Goal: Information Seeking & Learning: Learn about a topic

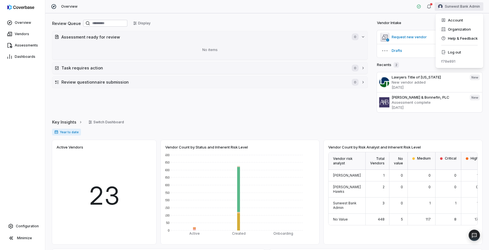
click at [450, 8] on html "Overview Vendors Assessments Dashboards Configuration Minimize Overview Sunwest…" at bounding box center [244, 125] width 489 height 250
click at [447, 52] on div "Log out" at bounding box center [459, 52] width 43 height 9
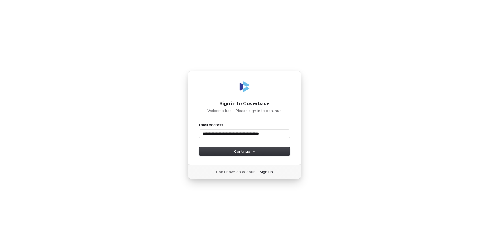
type input "**********"
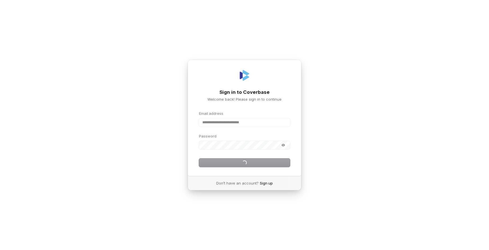
type input "**********"
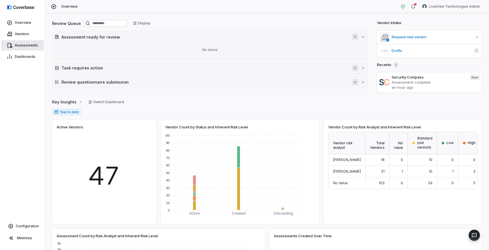
click at [22, 45] on span "Assessments" at bounding box center [26, 45] width 23 height 5
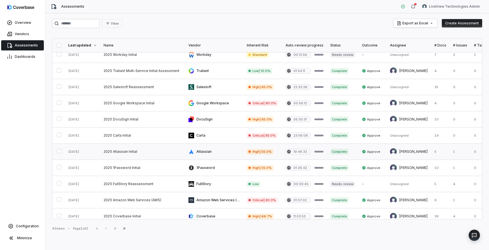
scroll to position [236, 0]
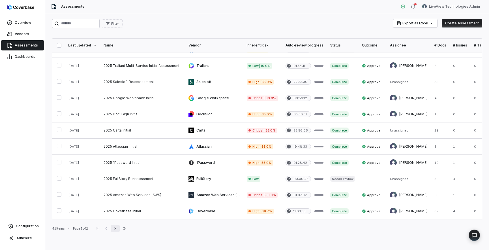
click at [117, 229] on icon "button" at bounding box center [115, 228] width 5 height 5
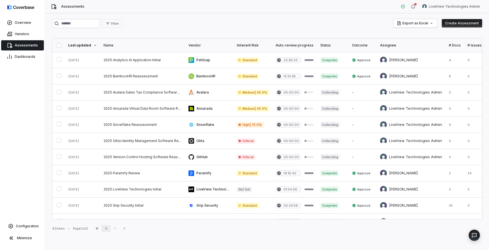
click at [107, 229] on icon "button" at bounding box center [106, 228] width 5 height 5
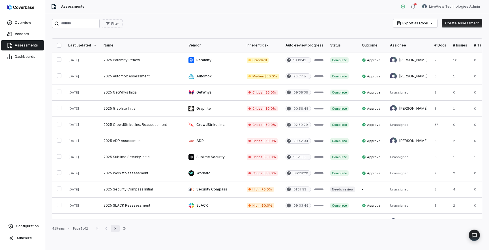
click at [117, 228] on icon "button" at bounding box center [115, 228] width 5 height 5
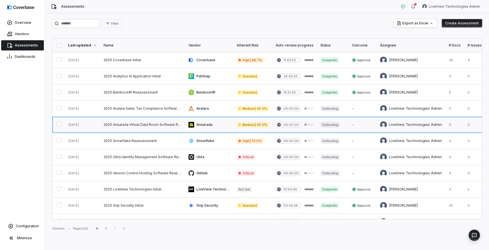
click at [158, 125] on link at bounding box center [142, 125] width 85 height 16
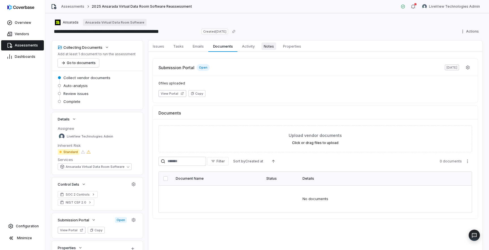
click at [271, 46] on span "Notes" at bounding box center [268, 45] width 15 height 7
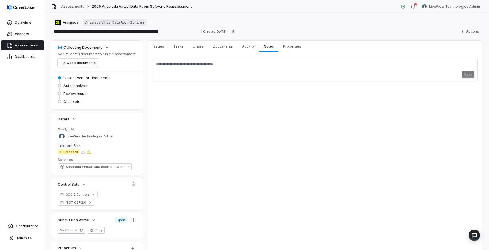
click at [269, 70] on textarea at bounding box center [315, 66] width 318 height 9
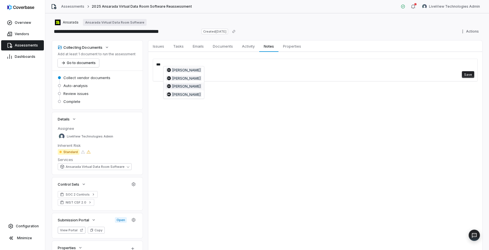
click at [191, 86] on span "BH Bryce Higbee" at bounding box center [184, 85] width 36 height 5
click at [216, 64] on textarea "**********" at bounding box center [315, 66] width 318 height 9
click at [242, 67] on textarea "**********" at bounding box center [315, 66] width 318 height 9
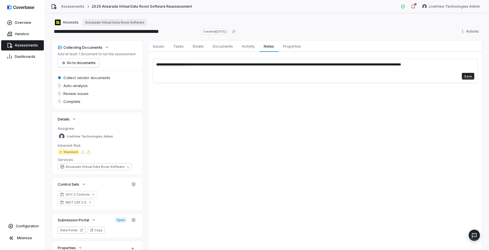
type textarea "**********"
click at [471, 73] on button "Save" at bounding box center [468, 76] width 12 height 7
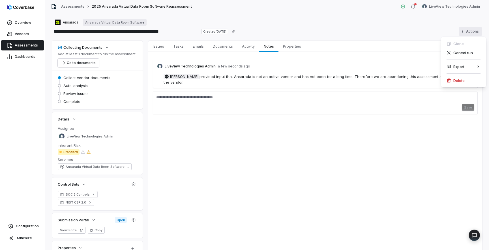
click at [473, 31] on html "**********" at bounding box center [244, 125] width 489 height 250
click at [463, 53] on div "Cancel run" at bounding box center [463, 52] width 41 height 9
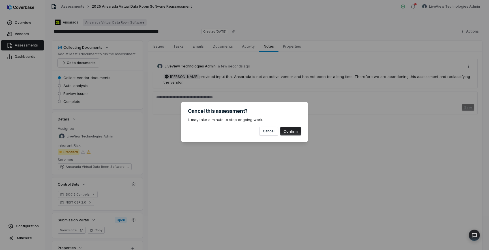
click at [294, 133] on button "Confirm" at bounding box center [290, 131] width 21 height 8
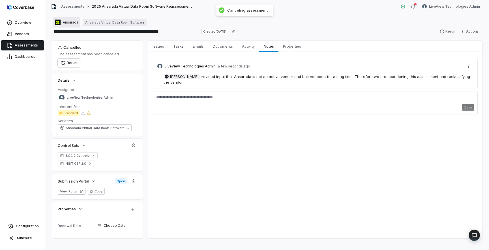
click at [70, 24] on span "Ansarada" at bounding box center [71, 22] width 16 height 5
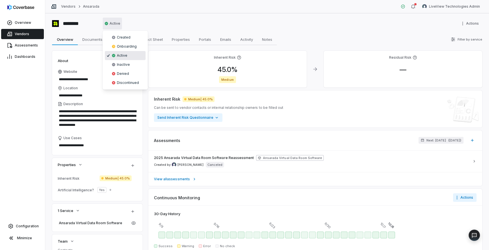
click at [116, 23] on html "**********" at bounding box center [244, 125] width 489 height 250
click at [275, 18] on div "**********" at bounding box center [267, 131] width 444 height 236
click at [448, 141] on span "( in 5 months )" at bounding box center [454, 140] width 13 height 4
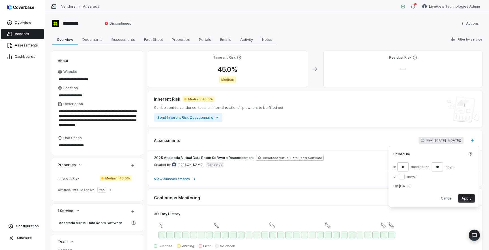
click at [401, 175] on button "or never" at bounding box center [402, 176] width 6 height 6
click at [471, 186] on button "Apply" at bounding box center [466, 188] width 17 height 8
click at [486, 116] on div "**********" at bounding box center [267, 131] width 444 height 236
click at [357, 27] on div "******** Discontinued Actions" at bounding box center [267, 23] width 430 height 9
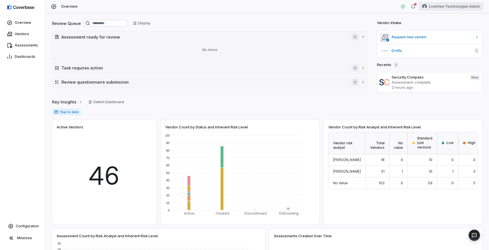
click at [450, 8] on html "Overview Vendors Assessments Dashboards Configuration Minimize Overview LiveVie…" at bounding box center [244, 125] width 489 height 250
click at [448, 53] on div "Log out" at bounding box center [459, 52] width 43 height 9
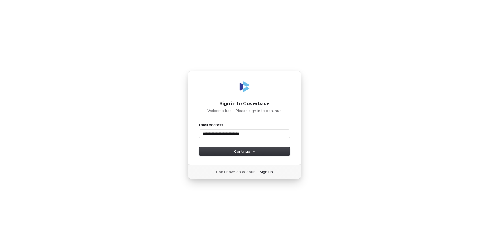
type input "**********"
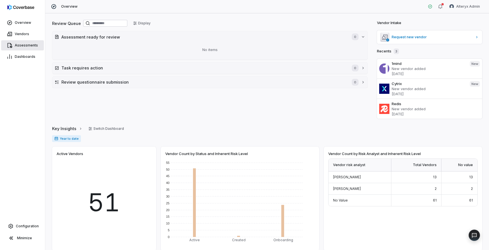
click at [21, 43] on span "Assessments" at bounding box center [26, 45] width 23 height 5
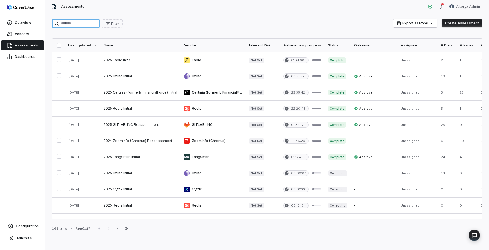
click at [81, 27] on input "search" at bounding box center [76, 23] width 48 height 9
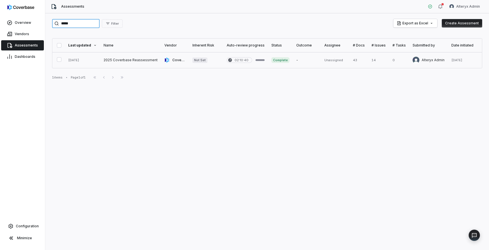
type input "*****"
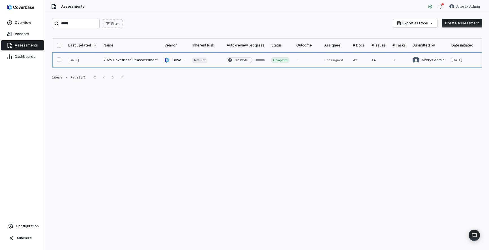
click at [115, 62] on link at bounding box center [130, 60] width 61 height 16
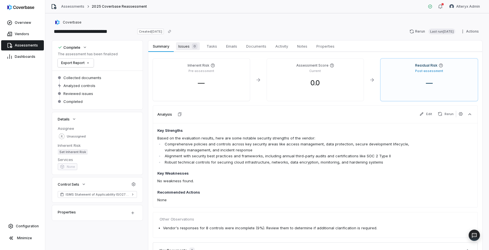
click at [183, 47] on span "Issues 0" at bounding box center [188, 46] width 24 height 8
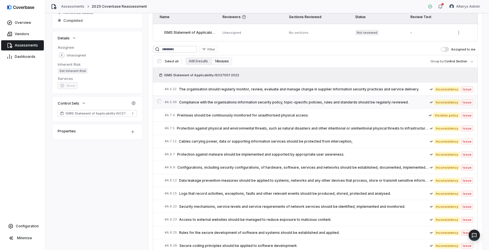
scroll to position [137, 0]
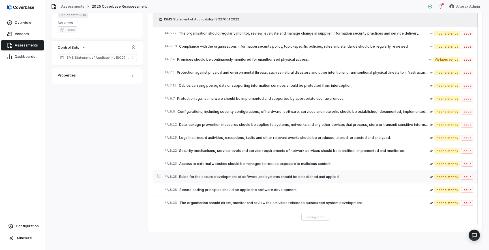
click at [253, 176] on span "Rules for the secure development of software and systems should be established …" at bounding box center [304, 176] width 250 height 5
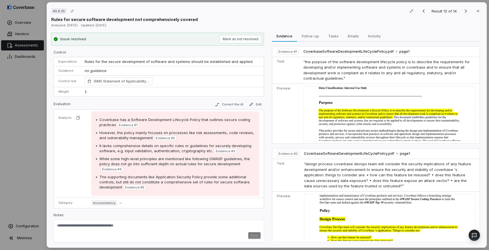
scroll to position [121, 0]
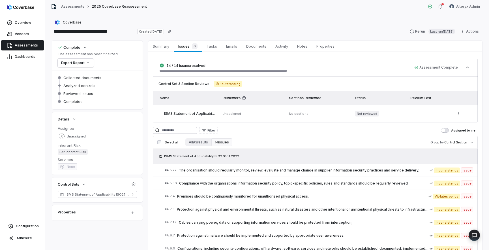
click at [30, 45] on span "Assessments" at bounding box center [26, 45] width 23 height 5
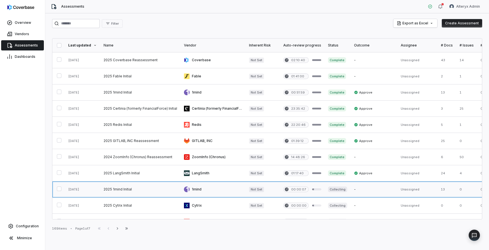
click at [123, 190] on link at bounding box center [140, 189] width 80 height 16
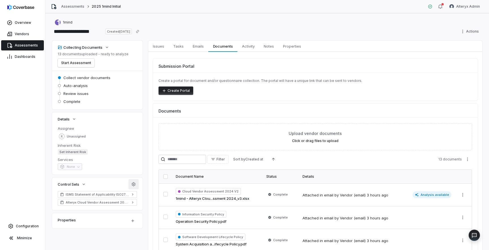
click at [133, 184] on icon "button" at bounding box center [134, 184] width 4 height 4
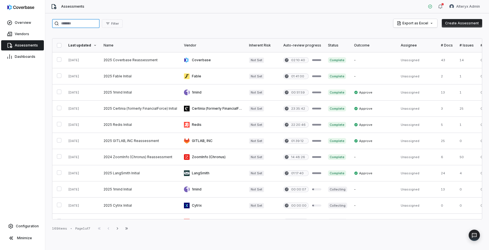
click at [90, 27] on input "search" at bounding box center [76, 23] width 48 height 9
type input "*****"
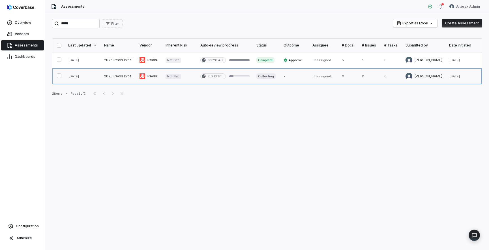
click at [125, 77] on link at bounding box center [119, 76] width 36 height 16
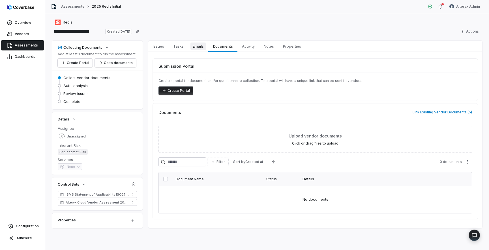
click at [200, 46] on span "Emails" at bounding box center [198, 45] width 16 height 7
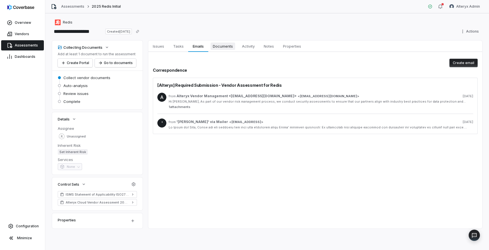
click at [228, 46] on span "Documents" at bounding box center [223, 45] width 25 height 7
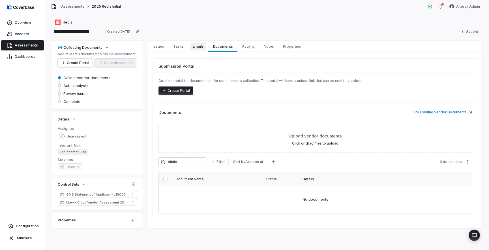
click at [196, 49] on span "Emails" at bounding box center [198, 45] width 16 height 7
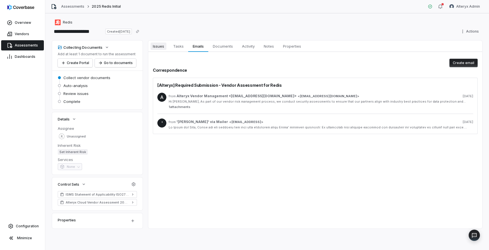
click at [162, 46] on span "Issues" at bounding box center [159, 45] width 16 height 7
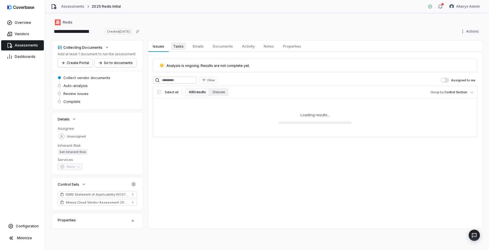
click at [181, 46] on span "Tasks" at bounding box center [178, 45] width 15 height 7
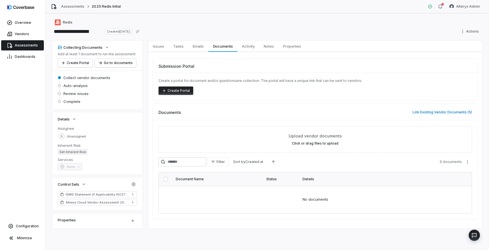
click at [176, 89] on button "Create Portal" at bounding box center [175, 90] width 35 height 8
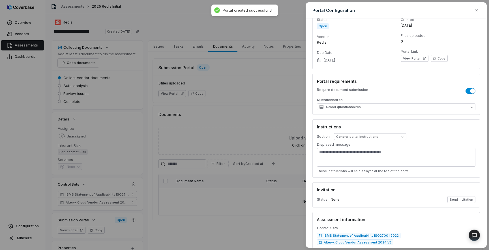
scroll to position [46, 0]
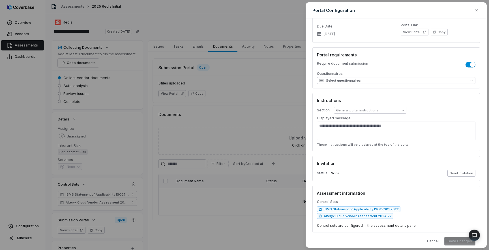
click at [455, 171] on button "Send Invitation" at bounding box center [461, 172] width 28 height 7
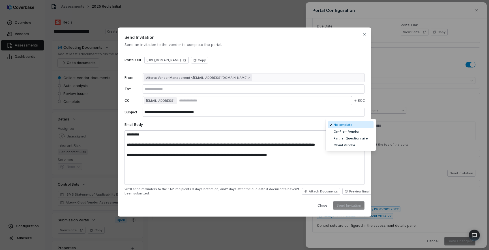
click at [356, 125] on body "**********" at bounding box center [244, 125] width 489 height 250
type textarea "**********"
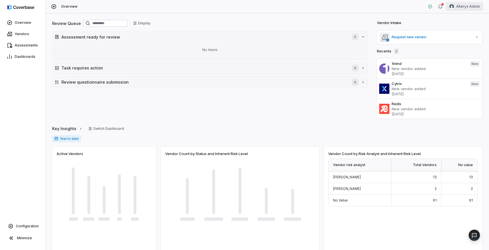
click at [458, 7] on html "Overview Vendors Assessments Dashboards Configuration Minimize Overview Alteryx…" at bounding box center [244, 125] width 489 height 250
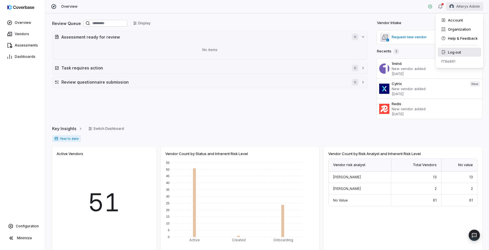
click at [455, 51] on div "Log out" at bounding box center [459, 52] width 43 height 9
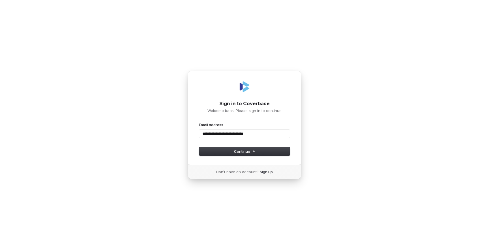
type input "**********"
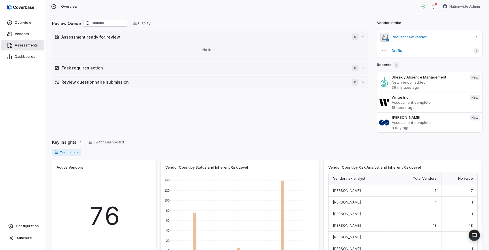
click at [30, 46] on span "Assessments" at bounding box center [26, 45] width 23 height 5
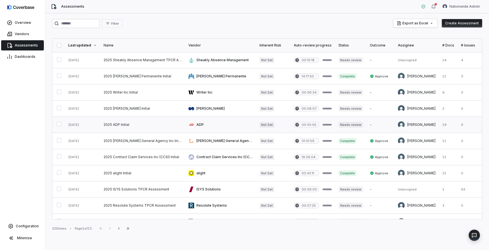
click at [153, 128] on link at bounding box center [142, 125] width 85 height 16
click at [128, 112] on link at bounding box center [142, 108] width 85 height 16
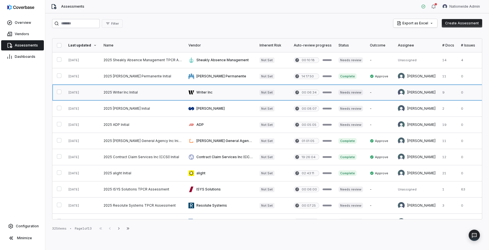
click at [109, 93] on link at bounding box center [142, 92] width 85 height 16
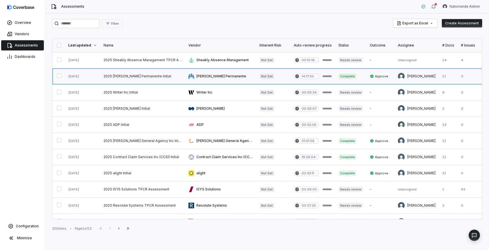
click at [127, 80] on link at bounding box center [142, 76] width 85 height 16
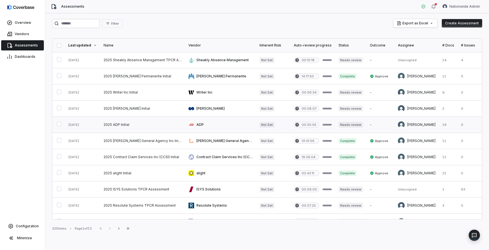
scroll to position [52, 0]
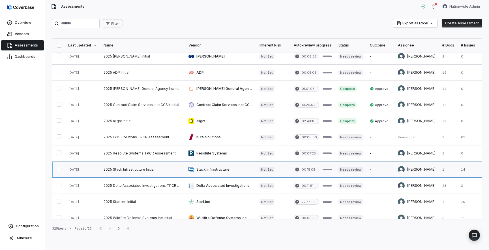
click at [130, 171] on link at bounding box center [142, 169] width 85 height 16
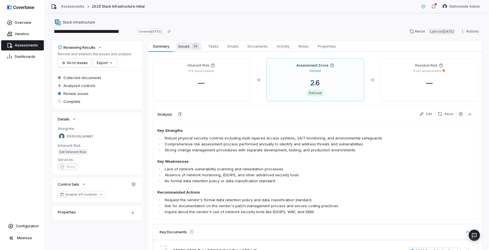
click at [189, 49] on span "Issues 14" at bounding box center [188, 46] width 25 height 8
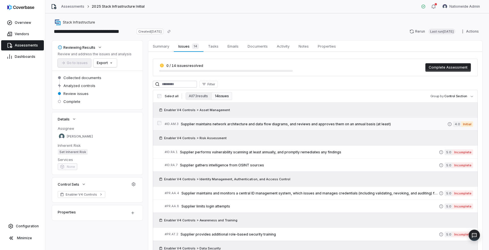
click at [240, 123] on span "Supplier maintains network architecture and data flow diagrams, and reviews and…" at bounding box center [314, 124] width 267 height 5
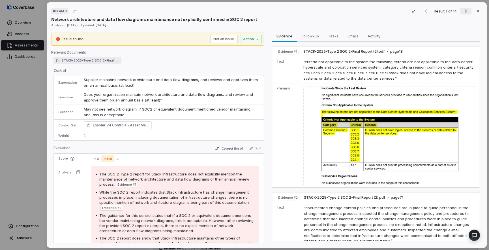
click at [465, 13] on icon "Next result" at bounding box center [465, 11] width 7 height 7
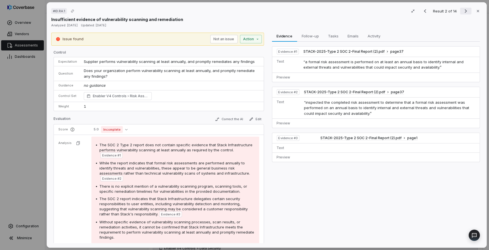
click at [465, 13] on icon "Next result" at bounding box center [465, 11] width 7 height 7
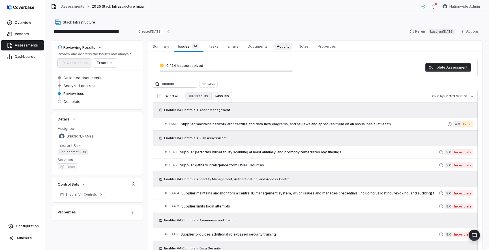
click at [286, 48] on span "Activity" at bounding box center [282, 45] width 17 height 7
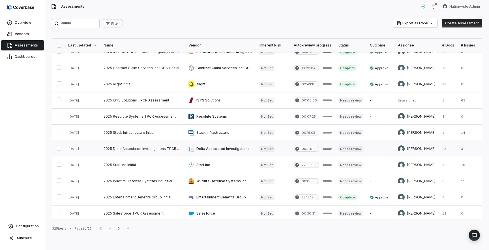
scroll to position [88, 0]
click at [93, 27] on input "search" at bounding box center [76, 23] width 48 height 9
type input "*"
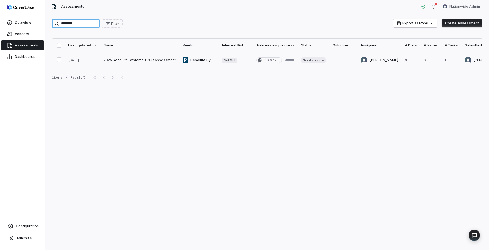
type input "********"
click at [130, 60] on link at bounding box center [139, 60] width 79 height 16
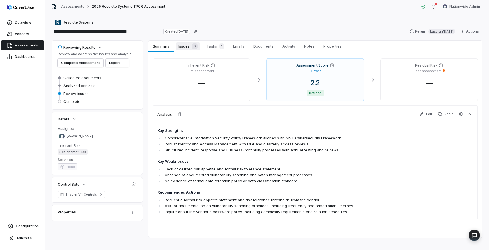
click at [183, 47] on span "Issues 0" at bounding box center [188, 46] width 24 height 8
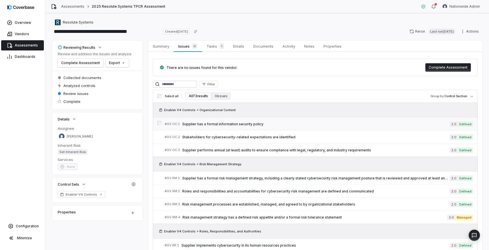
click at [232, 125] on span "Supplier has a formal information security policy" at bounding box center [315, 124] width 267 height 5
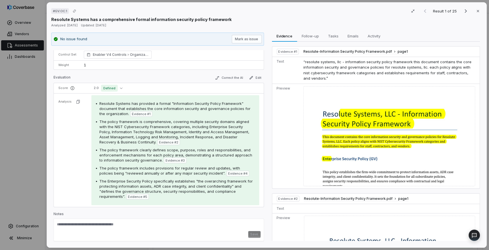
scroll to position [427, 0]
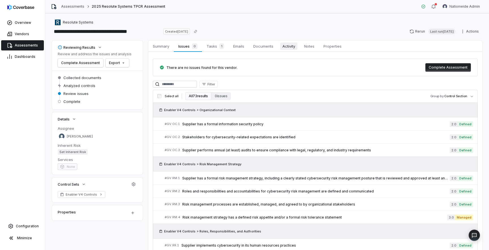
click at [287, 48] on span "Activity" at bounding box center [288, 45] width 17 height 7
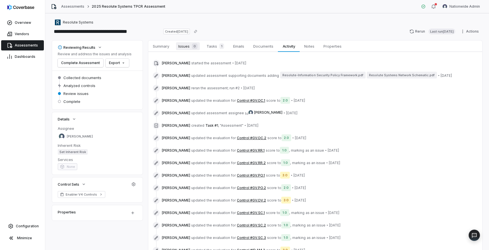
click at [186, 46] on span "Issues 0" at bounding box center [188, 46] width 24 height 8
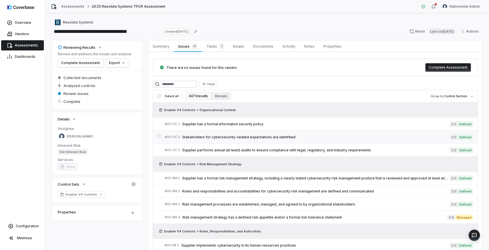
click at [257, 138] on span "Stakeholders for cybersecurity-related expectations are identified" at bounding box center [315, 137] width 267 height 5
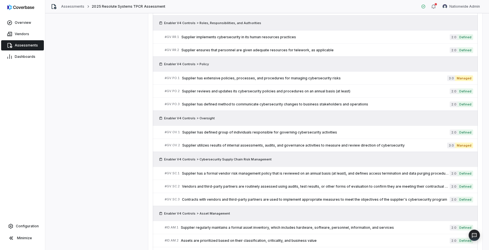
scroll to position [224, 0]
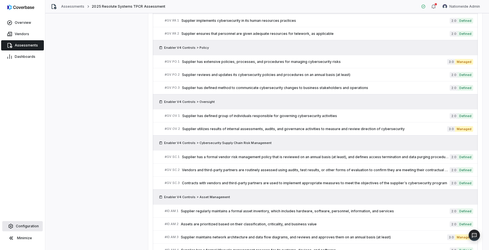
click at [27, 225] on span "Configuration" at bounding box center [27, 226] width 23 height 5
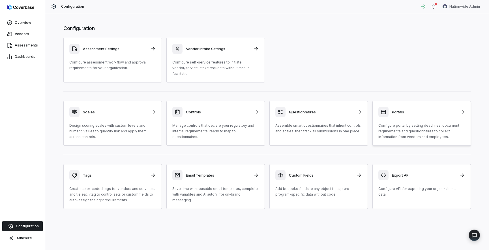
click at [384, 112] on icon at bounding box center [384, 112] width 6 height 6
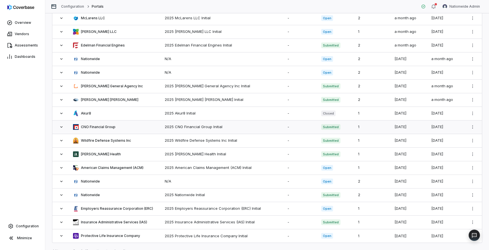
scroll to position [138, 0]
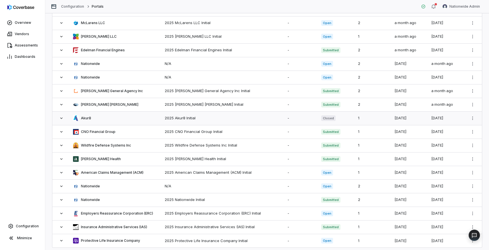
click at [259, 119] on div "2025 Akur8 Initial" at bounding box center [223, 118] width 116 height 6
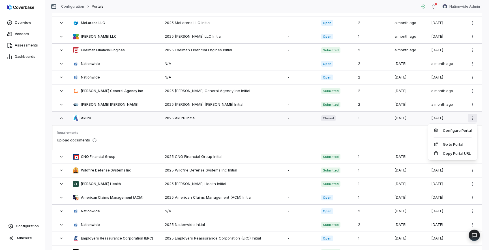
click at [472, 121] on html "Overview Vendors Assessments Dashboards Configuration Minimize Configuration Po…" at bounding box center [244, 125] width 489 height 250
click at [457, 145] on link "Go to Portal" at bounding box center [453, 144] width 38 height 6
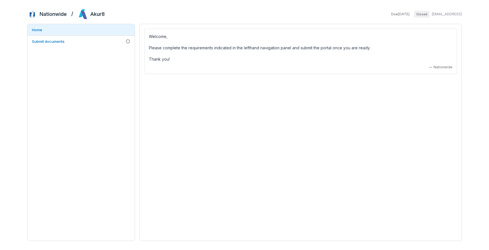
click at [414, 14] on span "Closed" at bounding box center [422, 14] width 16 height 7
click at [103, 41] on link "Submit documents" at bounding box center [80, 41] width 107 height 11
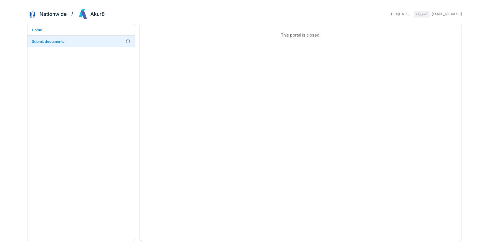
click at [150, 118] on div "This portal is closed." at bounding box center [300, 132] width 322 height 217
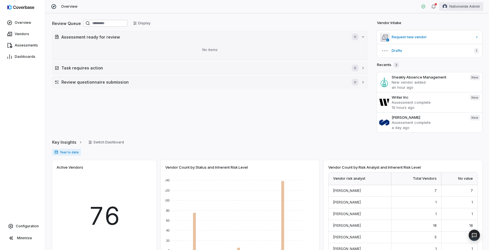
click at [457, 8] on html "Overview Vendors Assessments Dashboards Configuration Minimize Overview Nationw…" at bounding box center [244, 125] width 489 height 250
click at [450, 53] on div "Log out" at bounding box center [459, 52] width 43 height 9
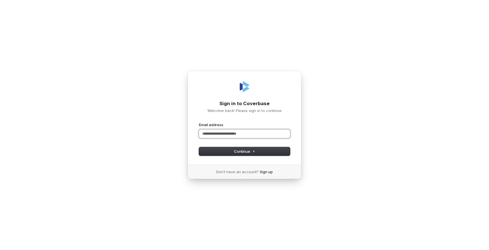
click at [236, 133] on input "Email address" at bounding box center [244, 133] width 91 height 8
type input "**********"
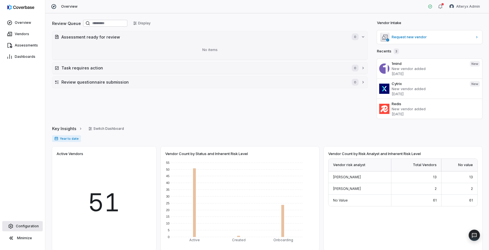
click at [24, 224] on span "Configuration" at bounding box center [27, 226] width 23 height 5
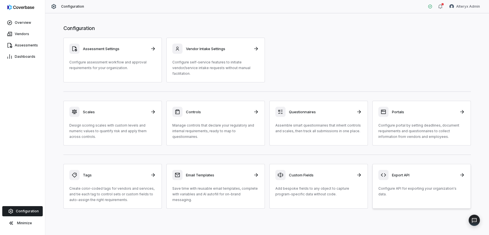
click at [402, 175] on h3 "Export API" at bounding box center [424, 174] width 64 height 5
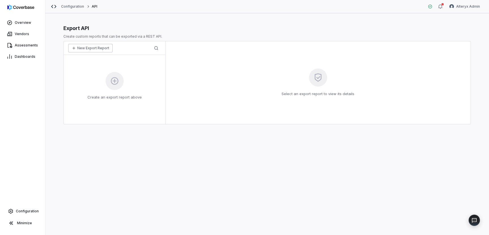
click at [89, 49] on button "New Export Report" at bounding box center [90, 48] width 44 height 8
click at [129, 72] on div "New Export Report new-export-report-1" at bounding box center [114, 68] width 95 height 20
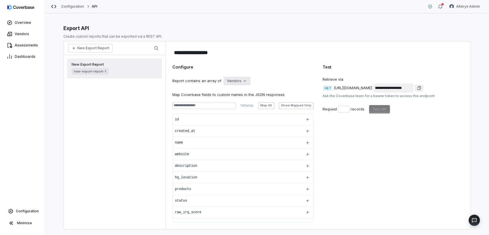
click at [243, 81] on html "**********" at bounding box center [244, 117] width 489 height 235
click at [271, 58] on html "**********" at bounding box center [244, 117] width 489 height 235
click at [372, 89] on div "[URL][DOMAIN_NAME]" at bounding box center [353, 88] width 38 height 6
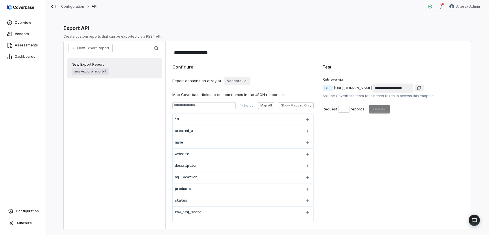
click at [383, 97] on div "Ask the Coverbase team for a bearer token to access this endpoint" at bounding box center [393, 96] width 141 height 5
click at [372, 88] on div "[URL][DOMAIN_NAME]" at bounding box center [353, 88] width 38 height 6
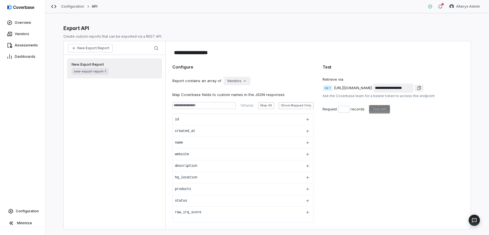
click at [372, 88] on div "[URL][DOMAIN_NAME]" at bounding box center [353, 88] width 38 height 6
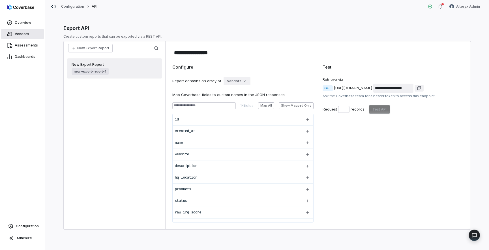
click at [23, 36] on span "Vendors" at bounding box center [22, 34] width 14 height 5
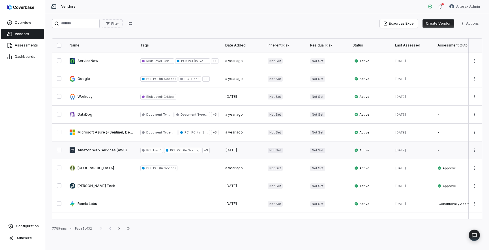
click at [108, 151] on link at bounding box center [101, 150] width 71 height 18
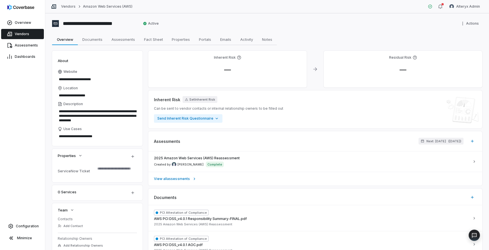
type textarea "*"
